Goal: Transaction & Acquisition: Book appointment/travel/reservation

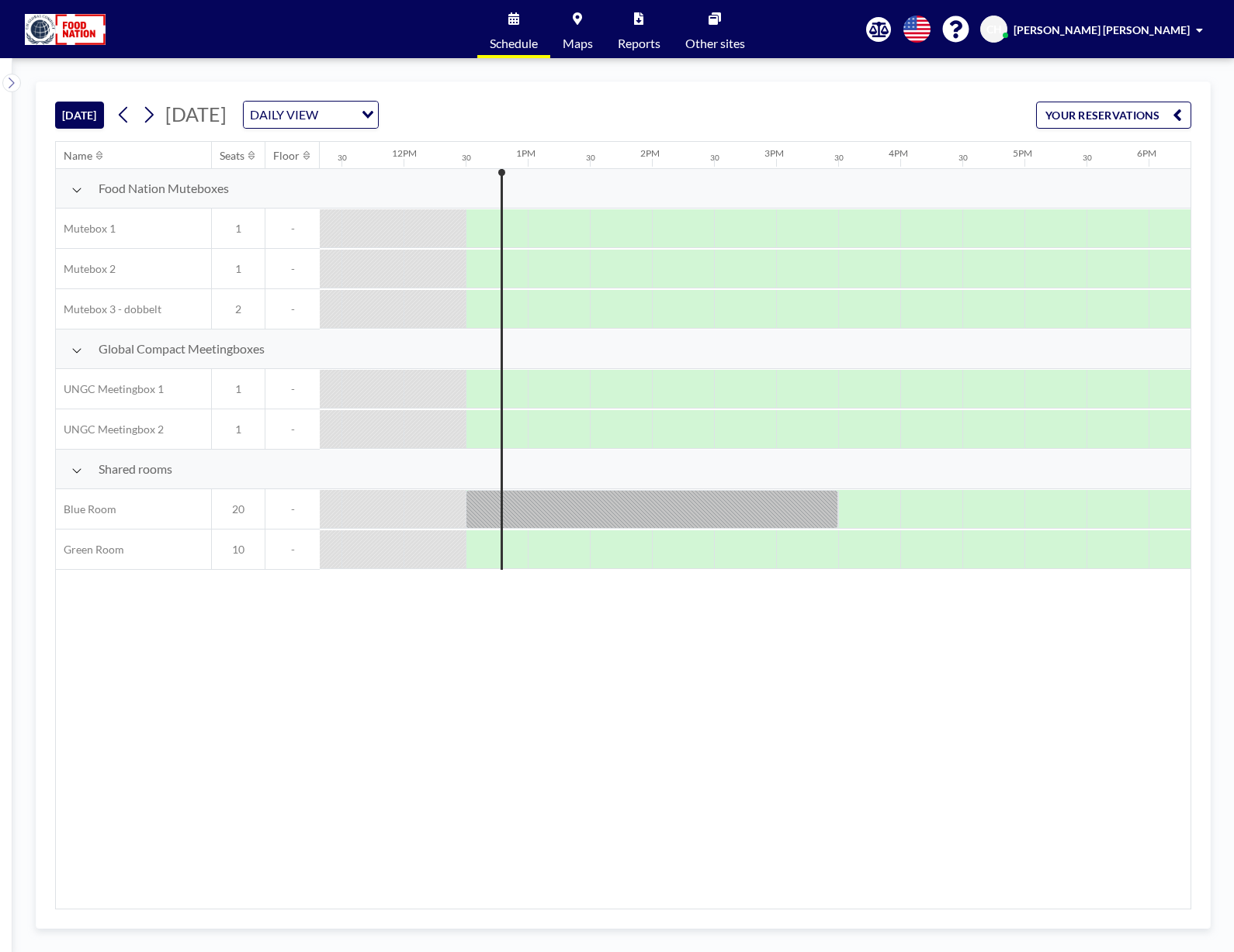
scroll to position [0, 1490]
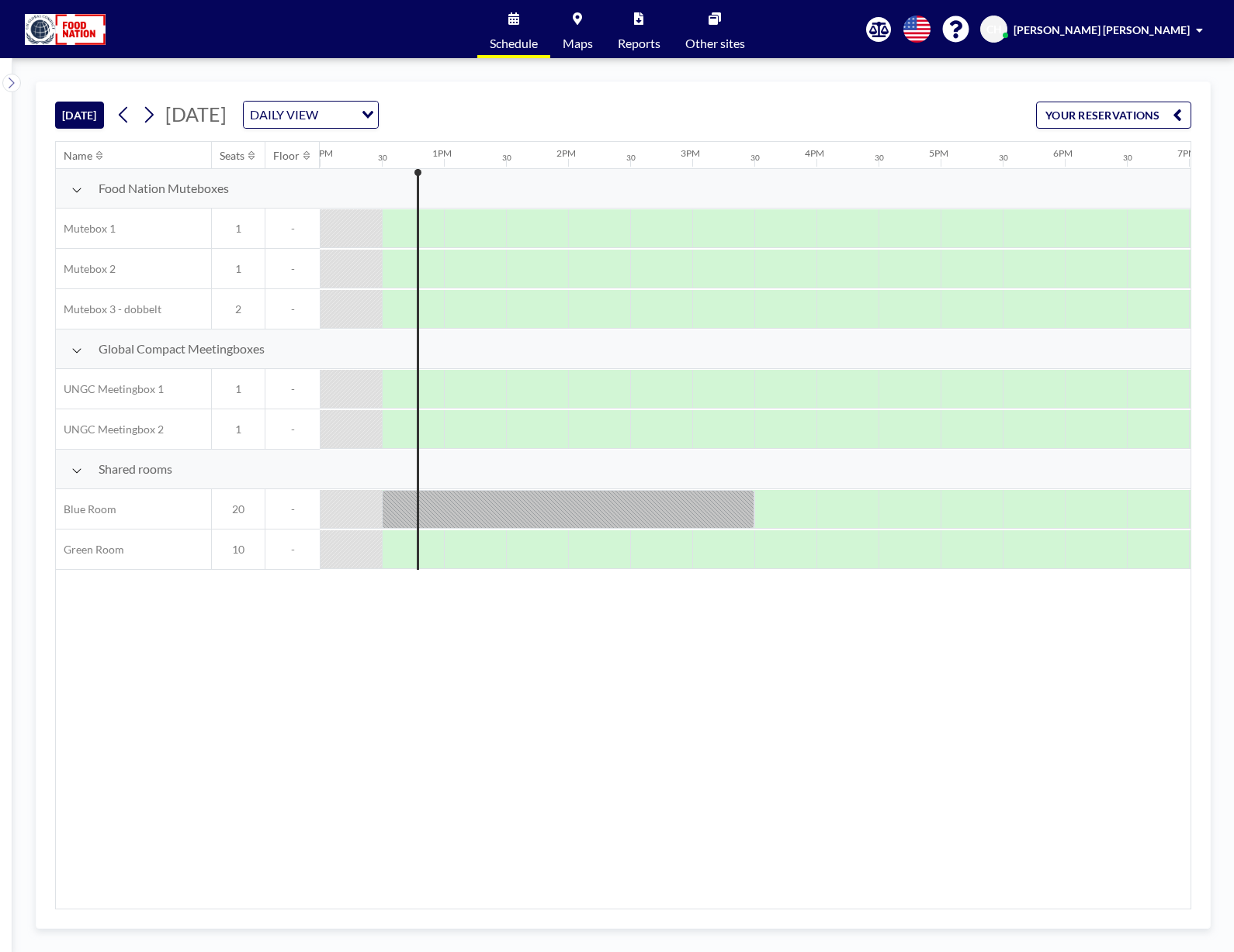
click at [433, 639] on div "Name Seats Floor 12AM 30 1AM 30 2AM 30 3AM 30 4AM 30 5AM 30 6AM 30 7AM 30 8AM 3…" at bounding box center [623, 525] width 1135 height 767
click at [149, 117] on icon at bounding box center [148, 114] width 15 height 24
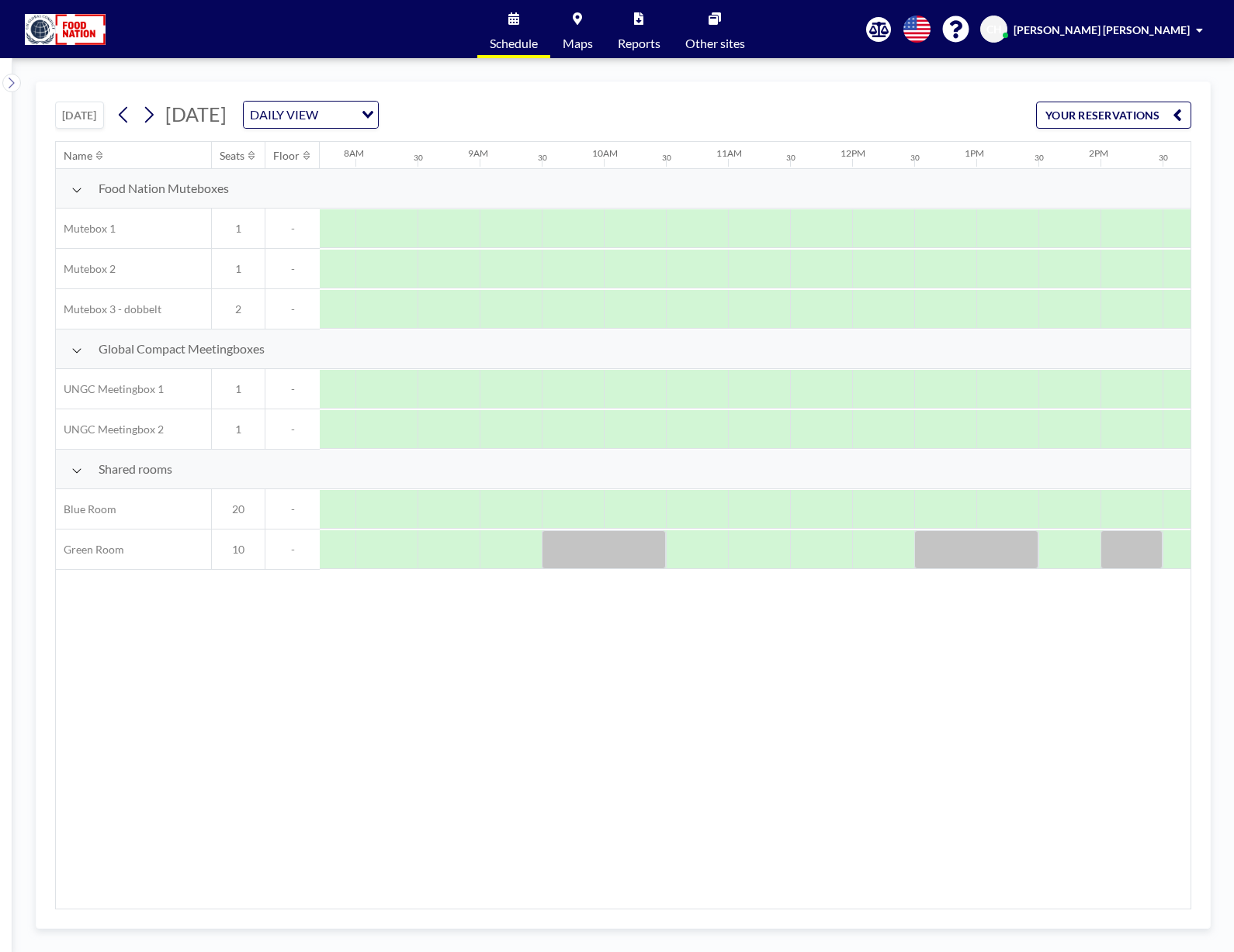
scroll to position [0, 993]
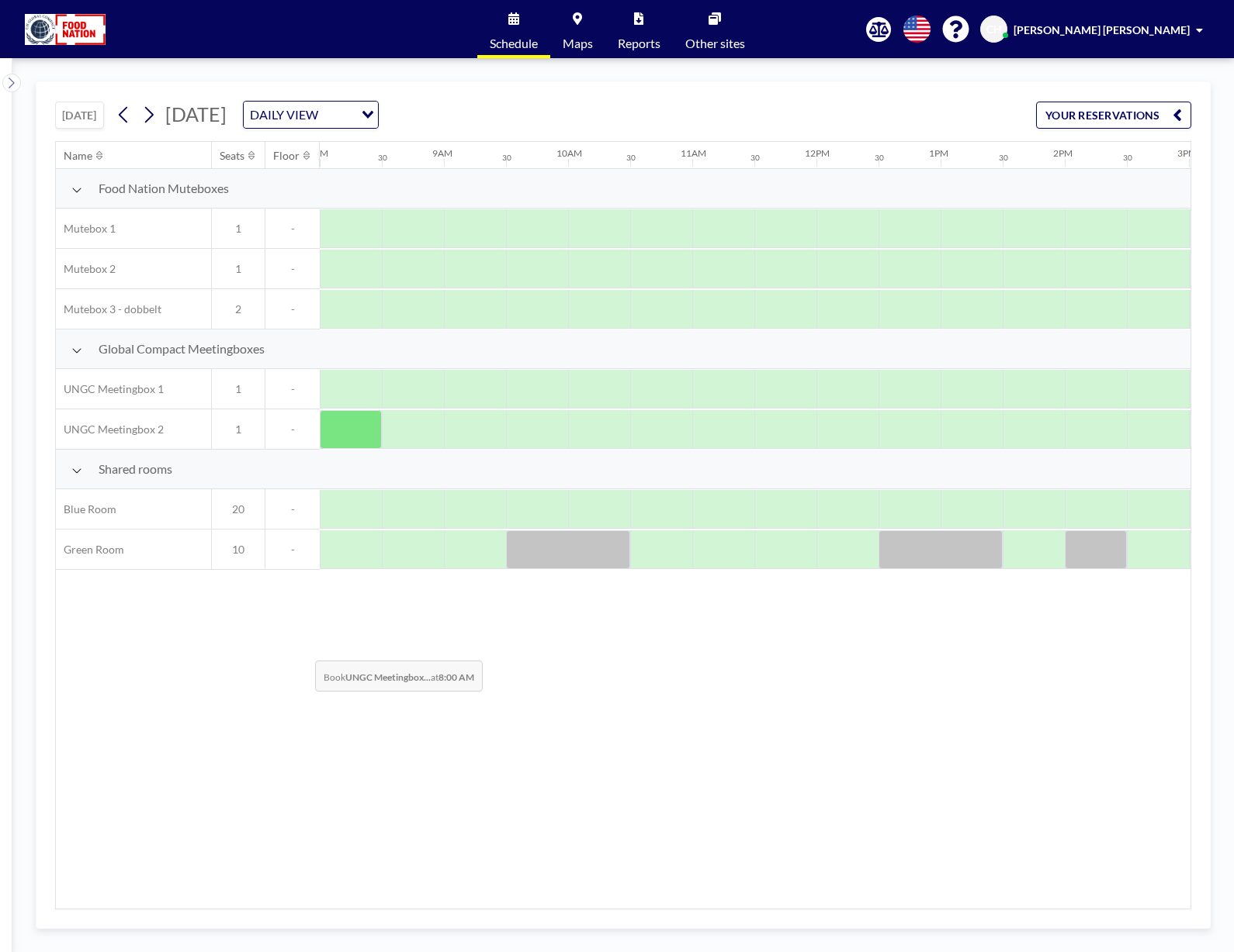
click at [302, 649] on div "Name Seats Floor 12AM 30 1AM 30 2AM 30 3AM 30 4AM 30 5AM 30 6AM 30 7AM 30 8AM 3…" at bounding box center [623, 525] width 1135 height 767
click at [389, 667] on div "Name Seats Floor 12AM 30 1AM 30 2AM 30 3AM 30 4AM 30 5AM 30 6AM 30 7AM 30 8AM 3…" at bounding box center [623, 525] width 1135 height 767
click at [900, 506] on div at bounding box center [910, 509] width 62 height 39
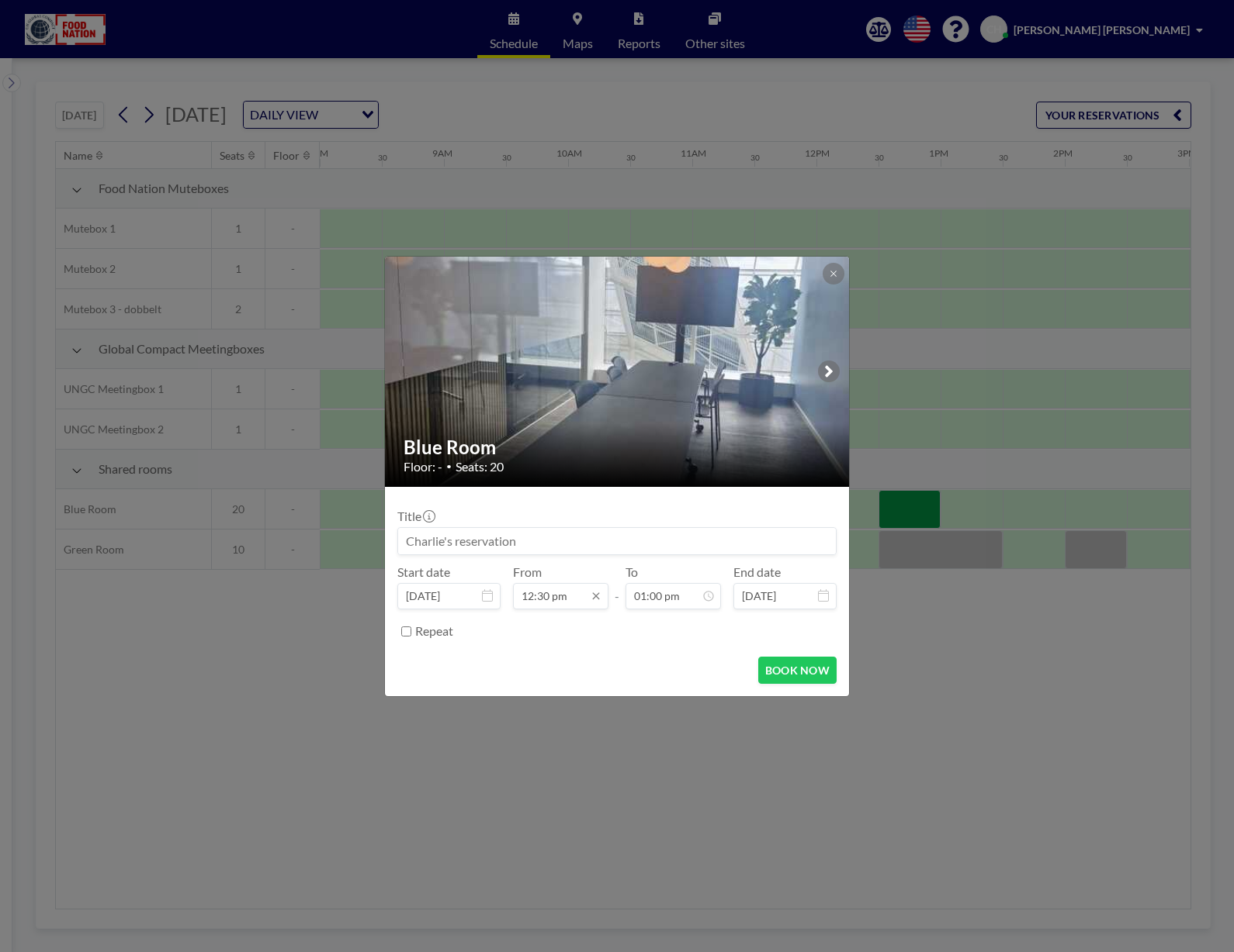
scroll to position [690, 0]
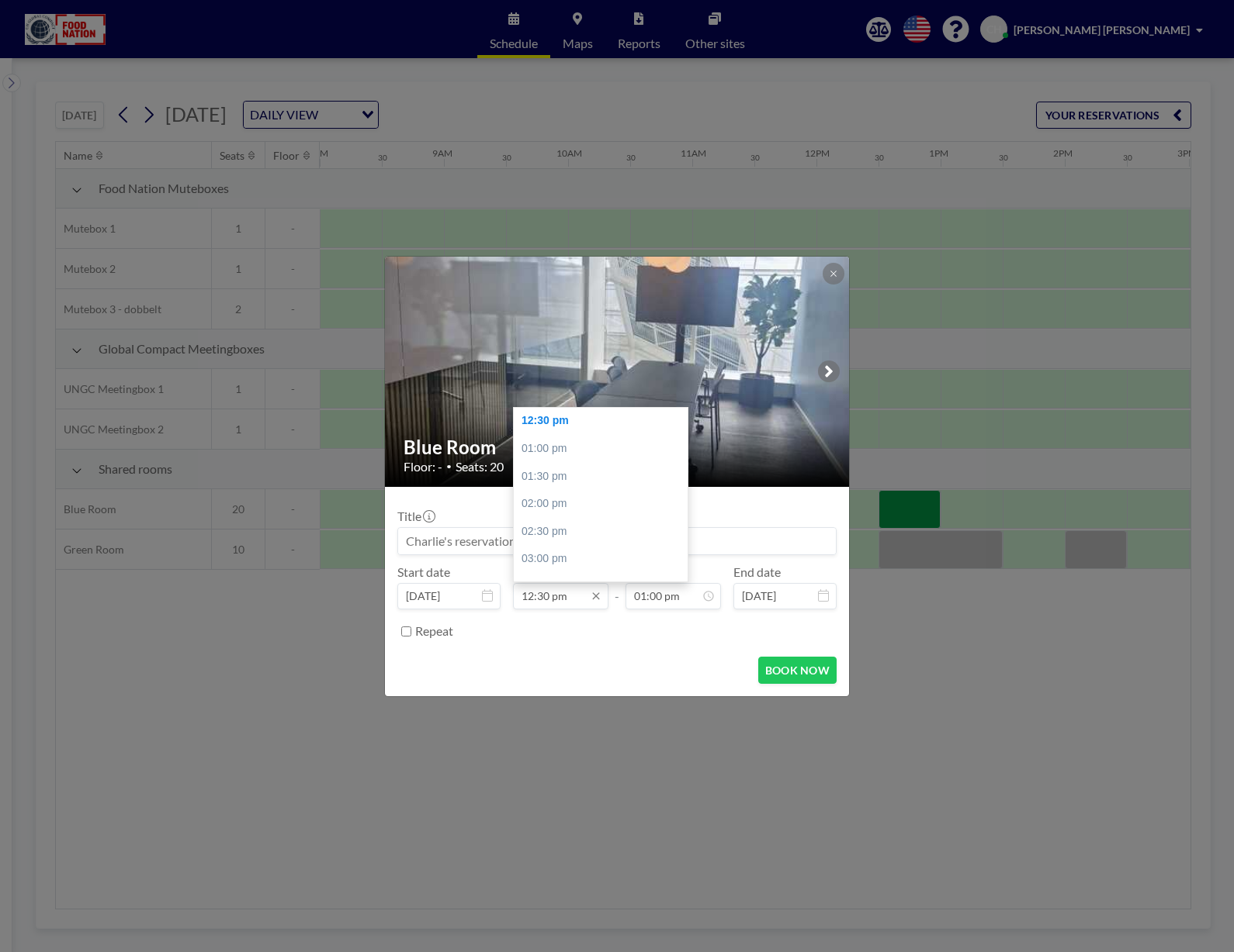
click at [541, 592] on input "12:30 pm" at bounding box center [560, 597] width 95 height 26
click at [559, 466] on div "12:00 pm" at bounding box center [605, 471] width 181 height 28
type input "12:00 pm"
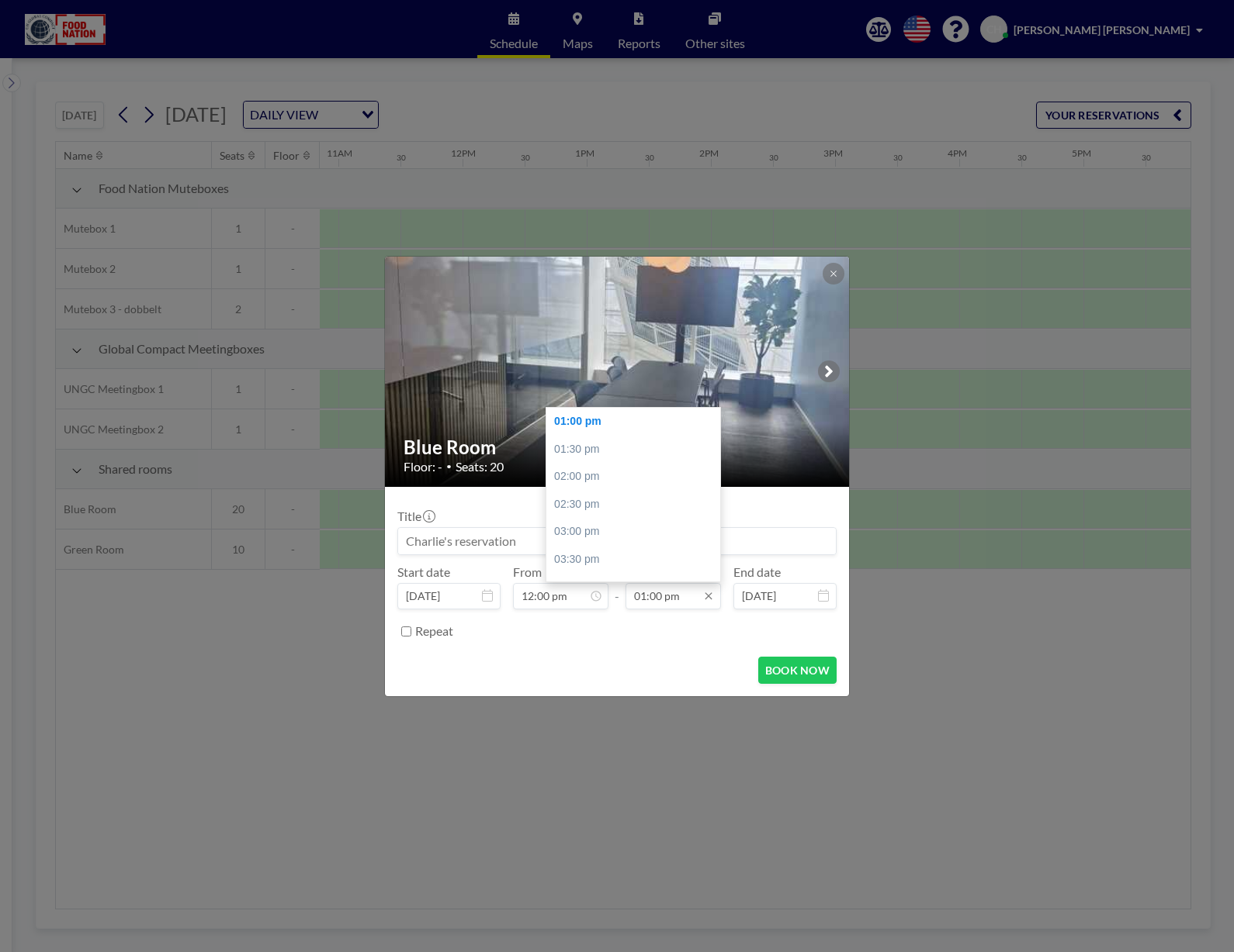
scroll to position [0, 1428]
click at [644, 596] on input "01:00 pm" at bounding box center [673, 597] width 95 height 26
click at [635, 538] on div "03:00 pm" at bounding box center [637, 533] width 181 height 28
type input "03:00 pm"
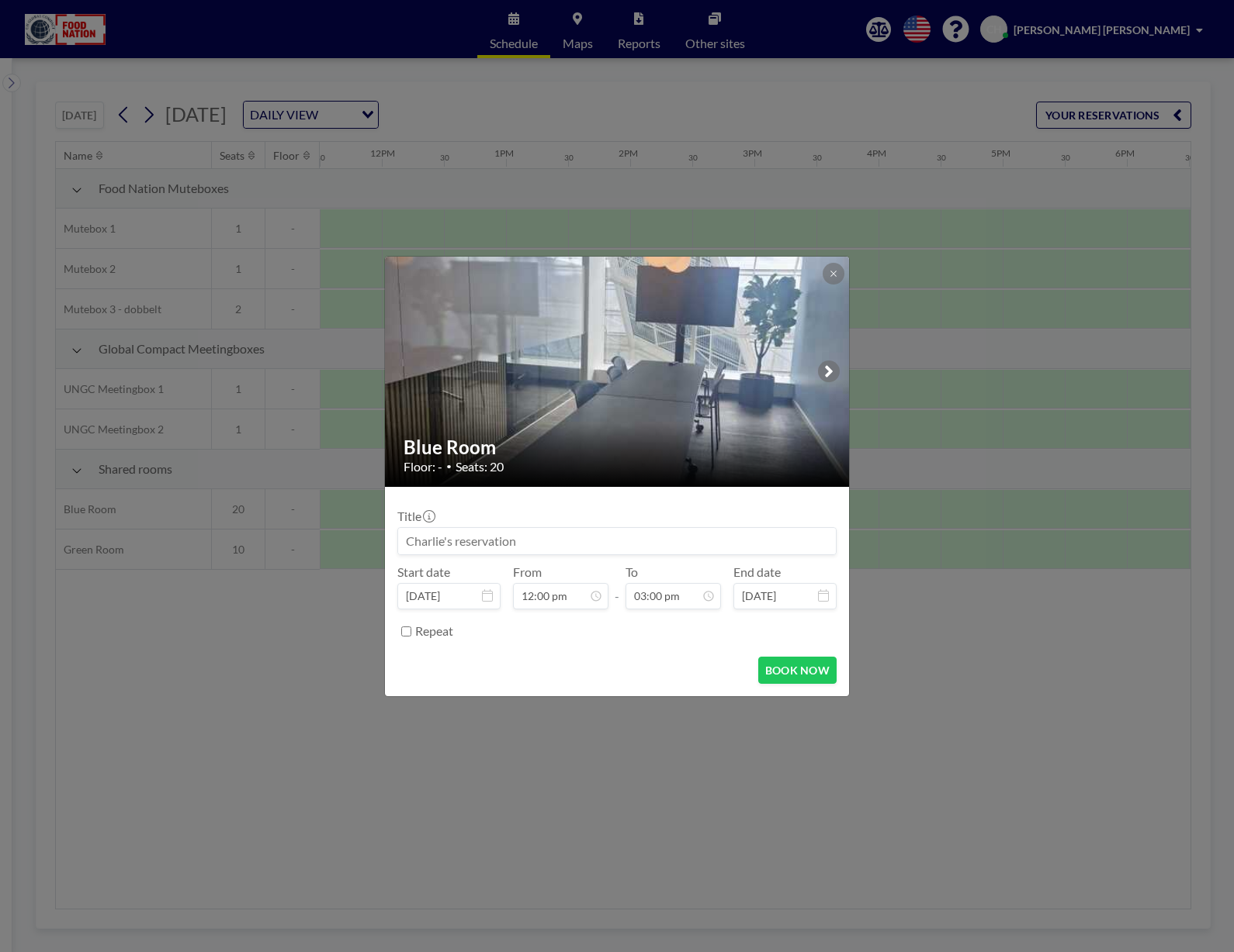
click at [635, 538] on input at bounding box center [616, 541] width 437 height 26
click at [550, 538] on input "GCDK - internt - [PERSON_NAME]" at bounding box center [616, 541] width 437 height 26
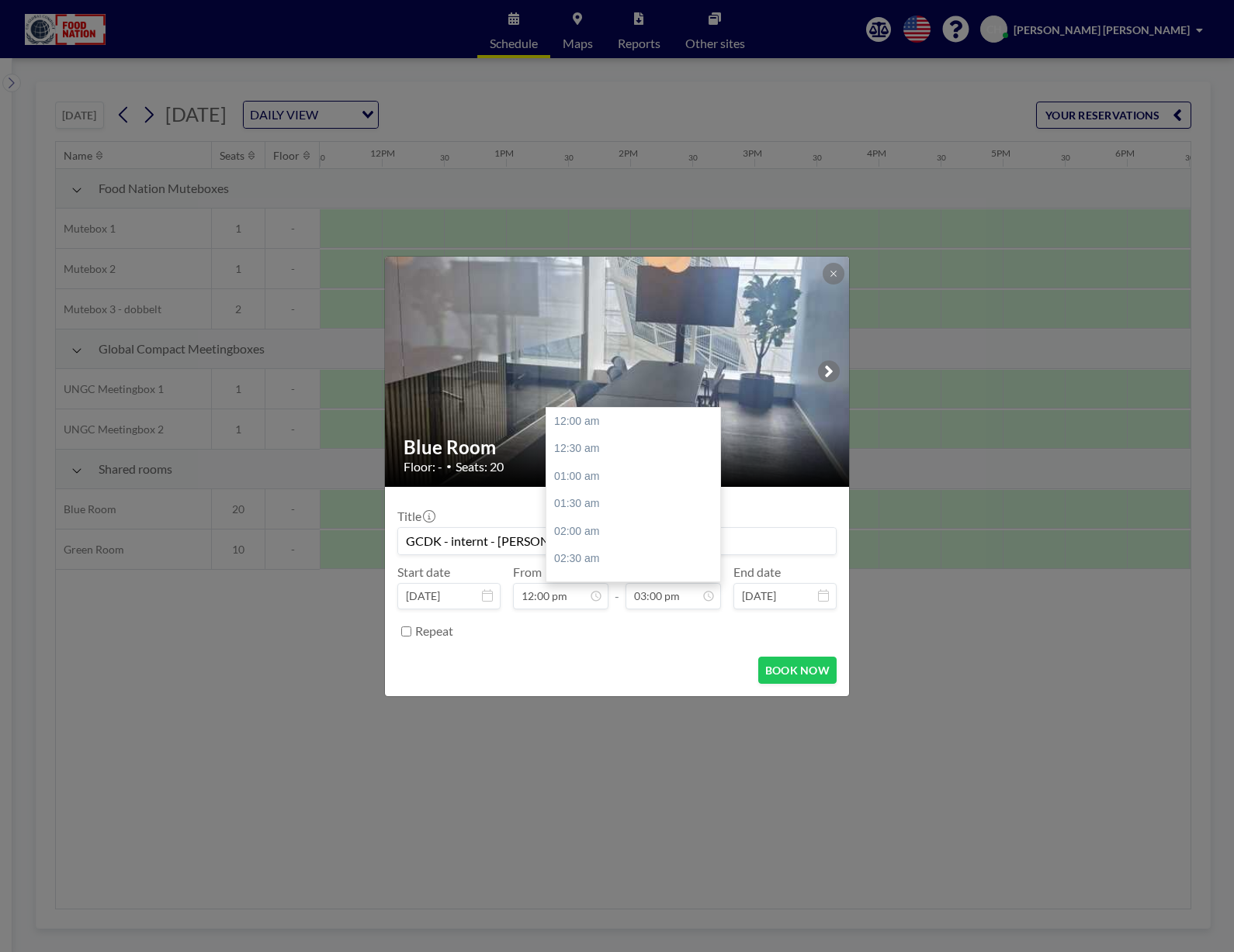
scroll to position [828, 0]
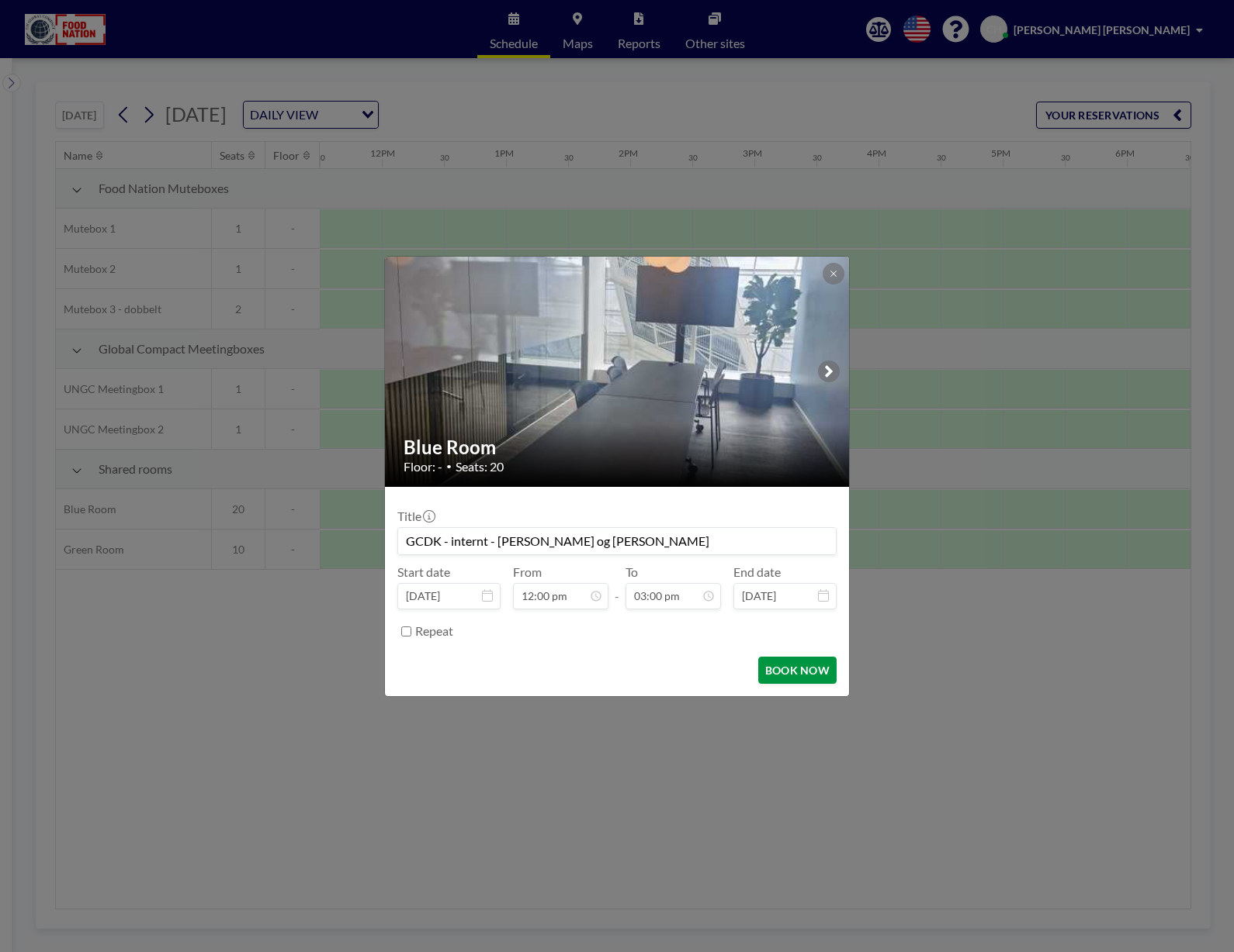
type input "GCDK - internt - [PERSON_NAME] og [PERSON_NAME]"
click at [808, 663] on button "BOOK NOW" at bounding box center [797, 671] width 78 height 27
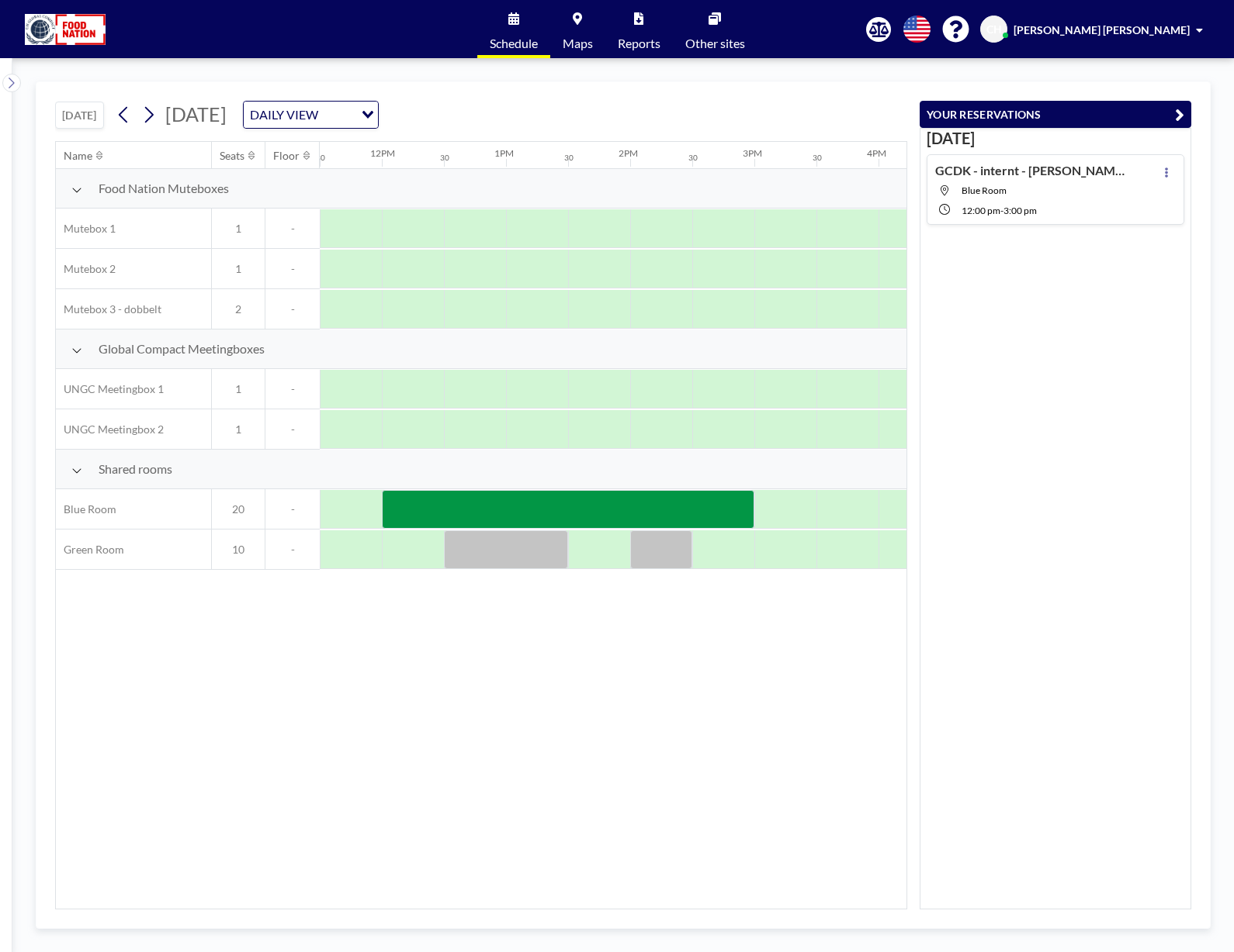
click at [999, 303] on div "[DATE] GCDK - internt - [PERSON_NAME] og [PERSON_NAME] Room 12:00 PM - 3:00 PM" at bounding box center [1054, 518] width 271 height 782
click at [1026, 435] on div "[DATE] GCDK - internt - [PERSON_NAME] og [PERSON_NAME] Room 12:00 PM - 3:00 PM" at bounding box center [1054, 518] width 271 height 782
